Goal: Information Seeking & Learning: Learn about a topic

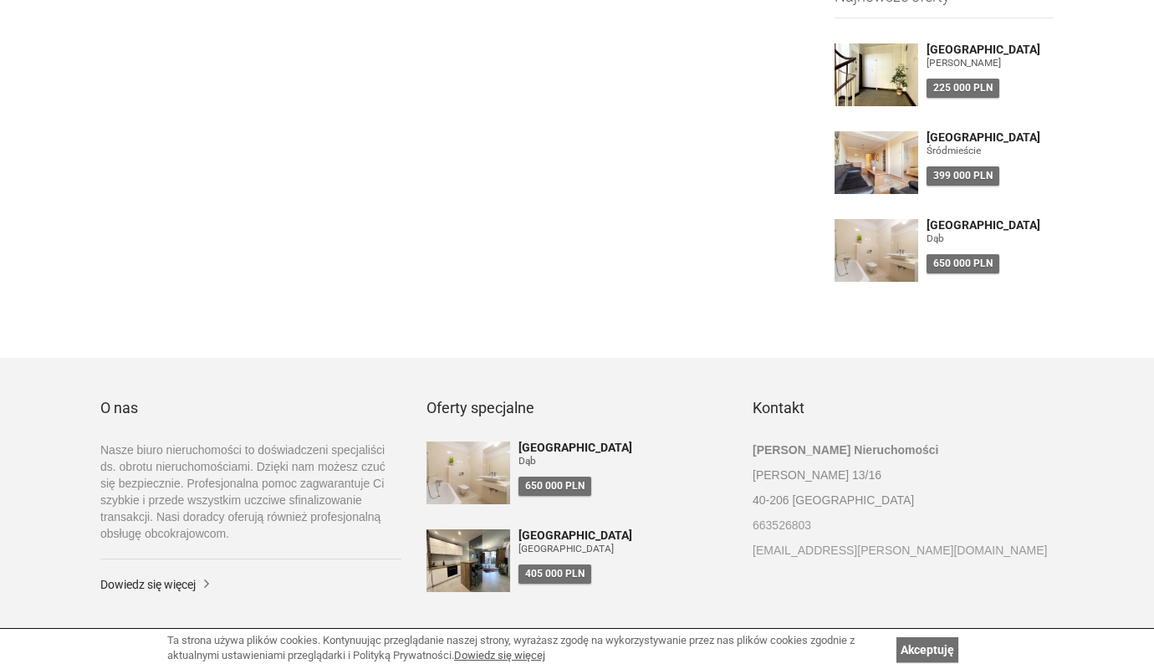
scroll to position [663, 0]
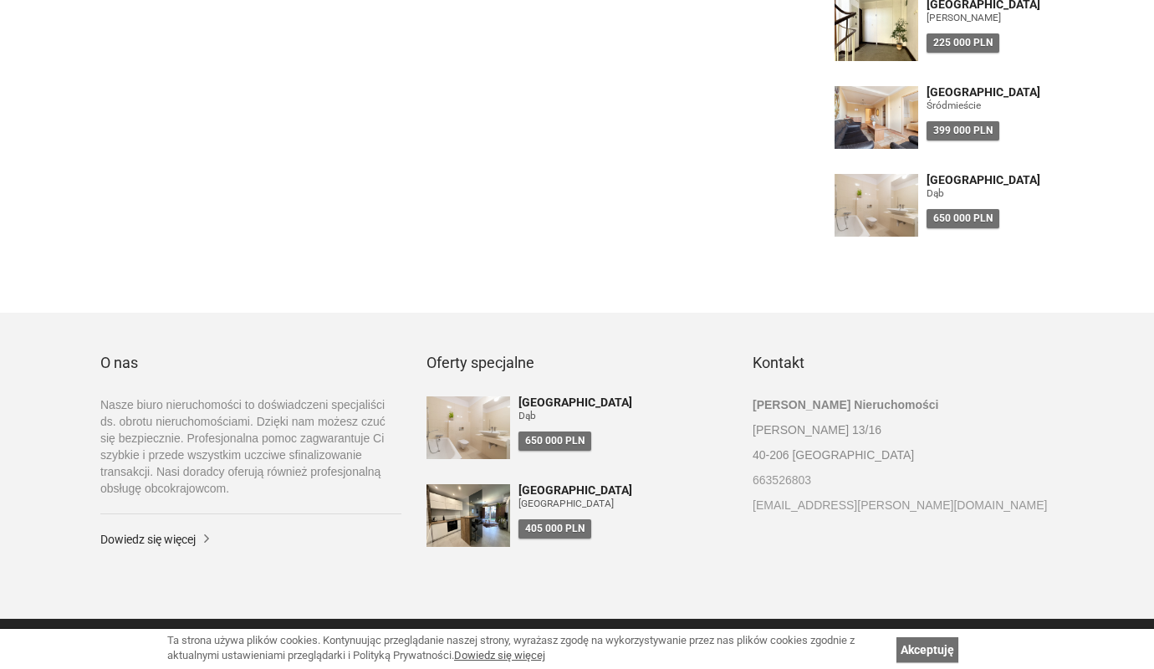
click at [928, 649] on link "Akceptuję" at bounding box center [927, 649] width 62 height 25
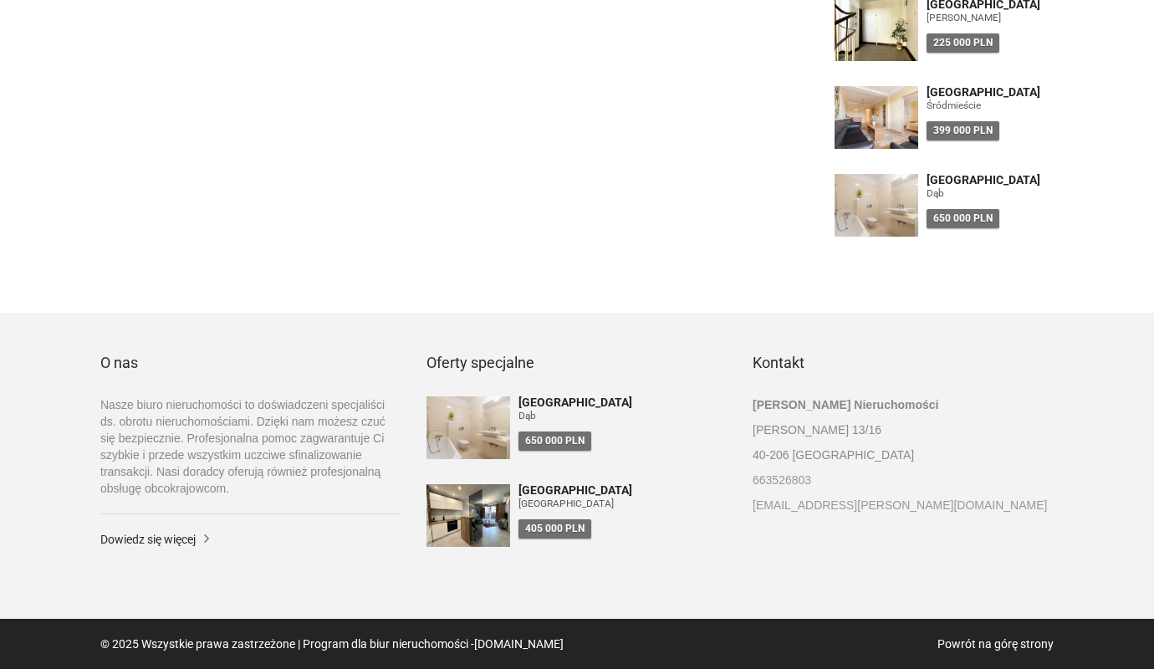
type input "*"
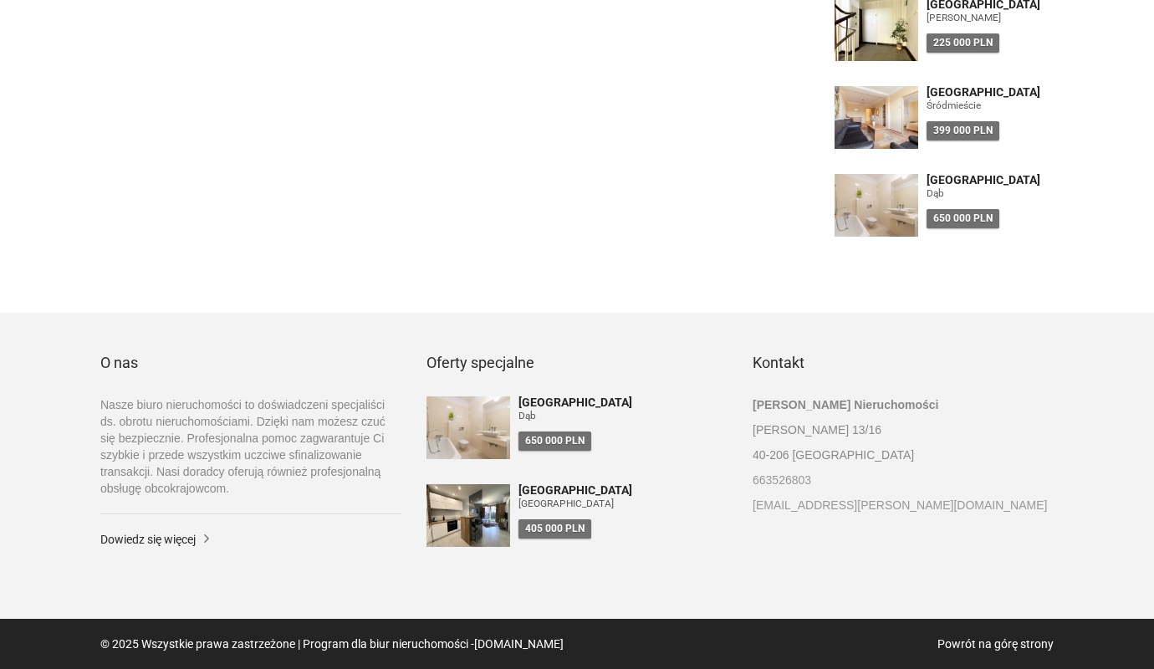
type input "*"
